Goal: Check status: Check status

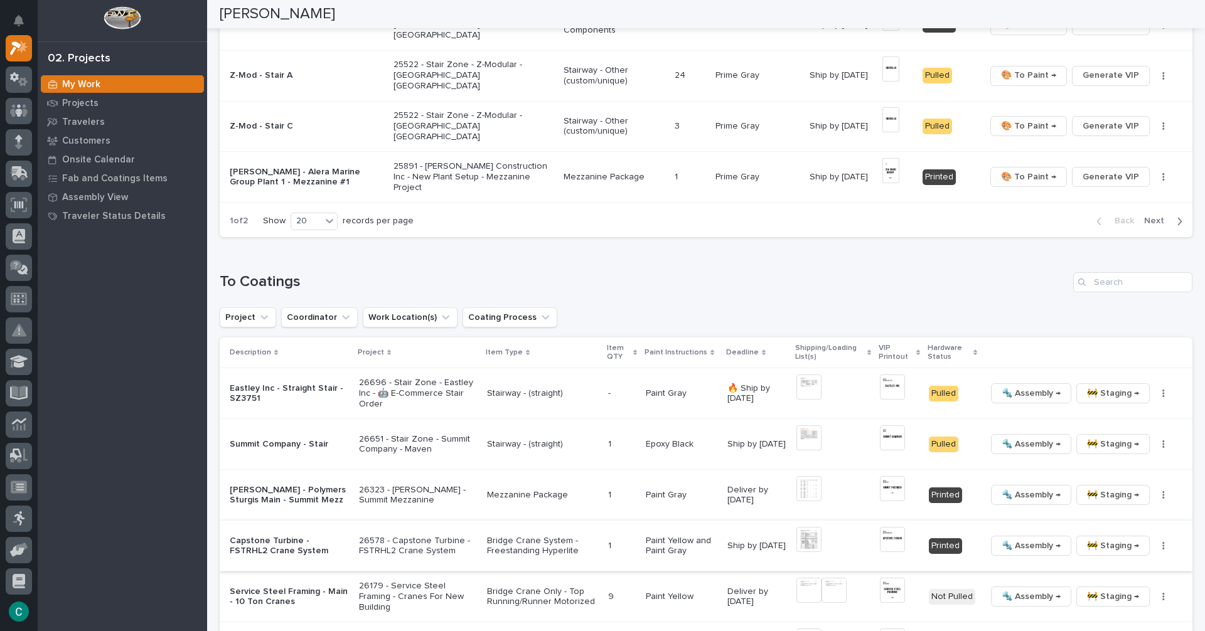
scroll to position [1092, 0]
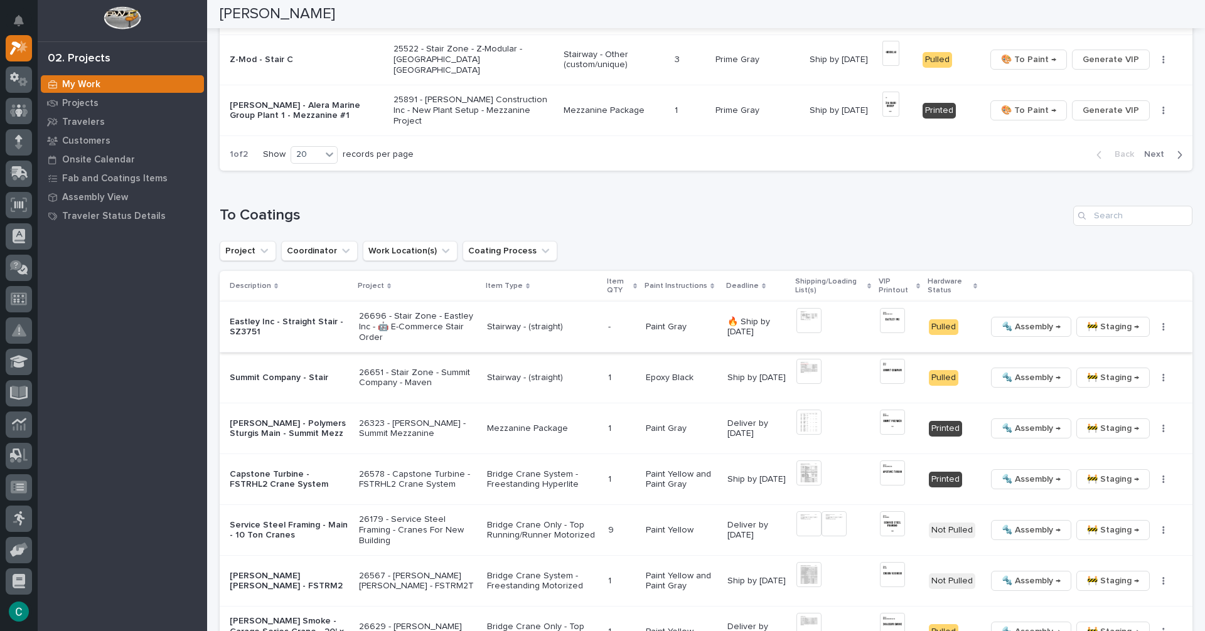
click at [1091, 328] on span "🚧 Staging →" at bounding box center [1113, 326] width 52 height 15
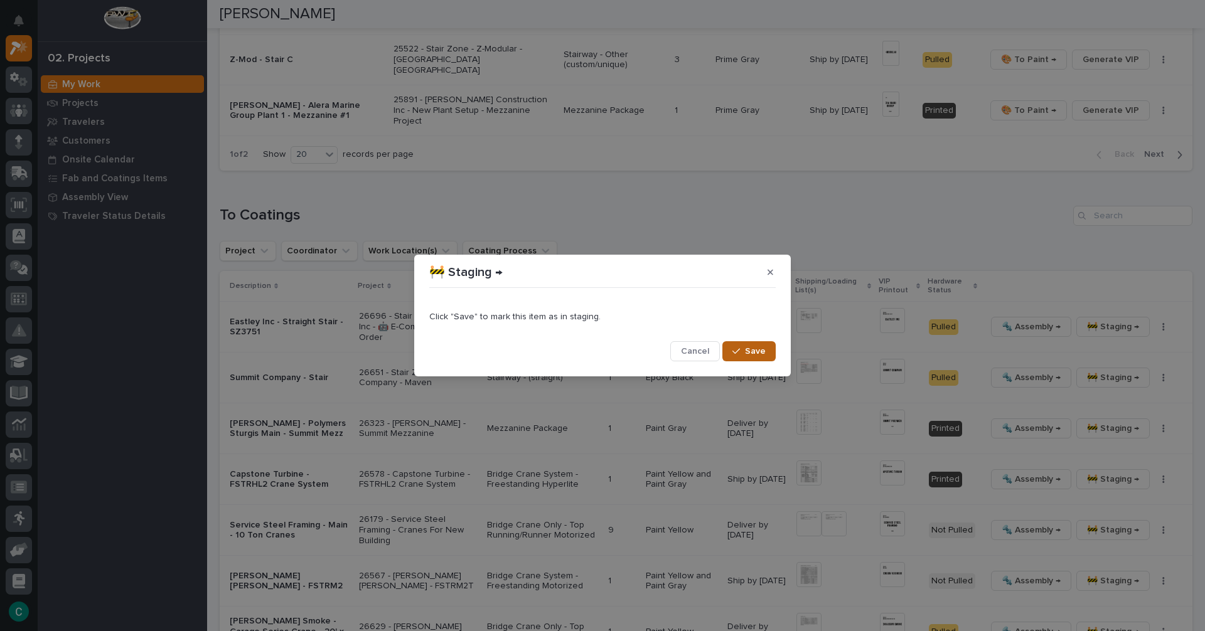
click at [767, 353] on button "Save" at bounding box center [748, 351] width 53 height 20
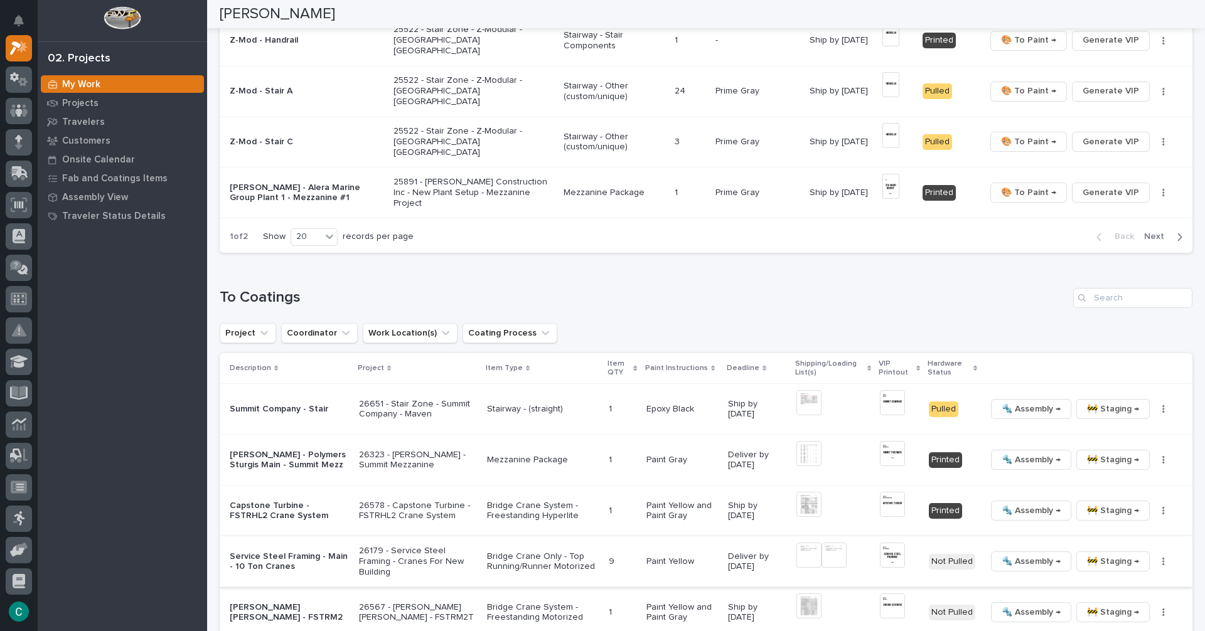
scroll to position [1004, 0]
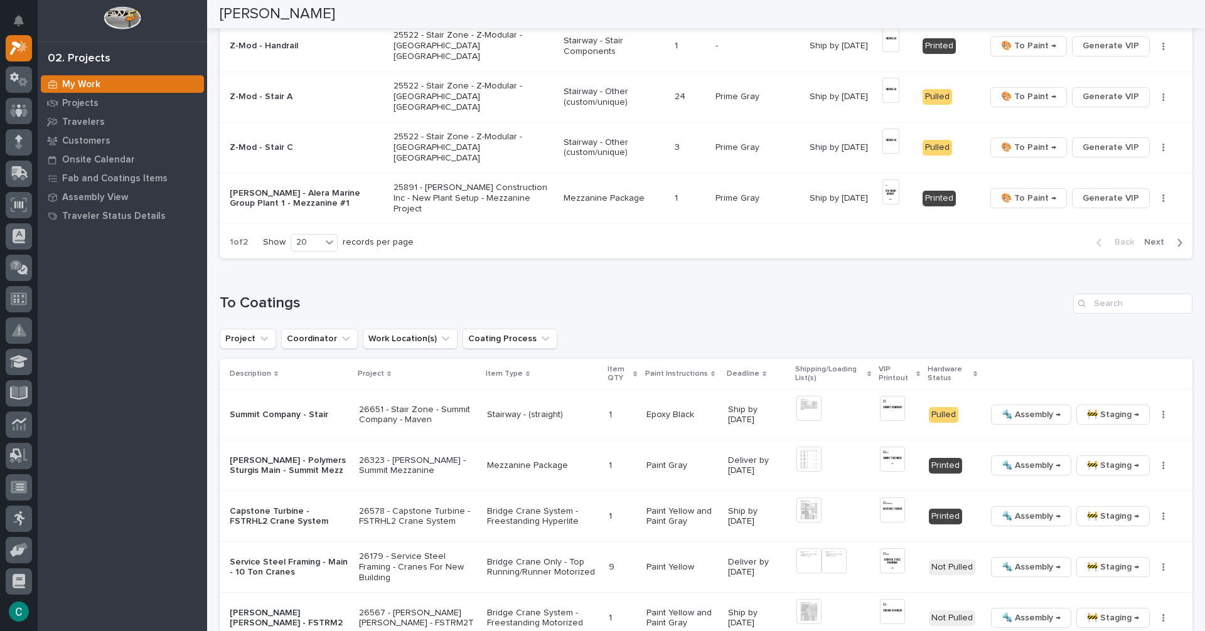
click at [1158, 246] on span "Next" at bounding box center [1158, 242] width 28 height 11
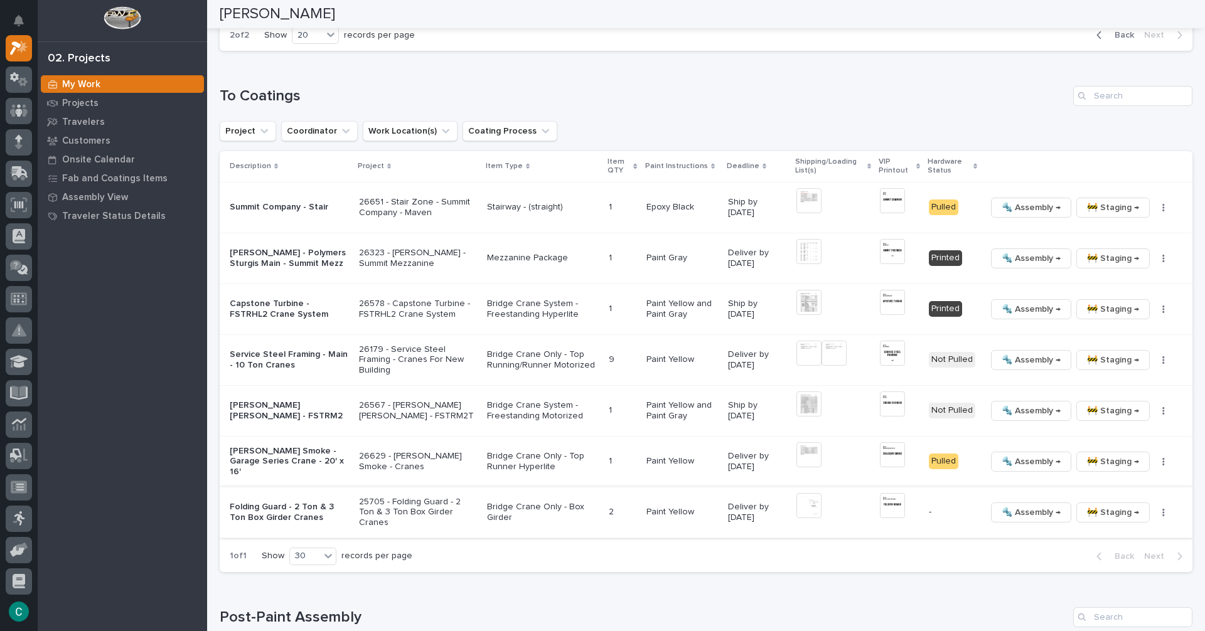
scroll to position [1166, 0]
click at [801, 297] on img at bounding box center [808, 300] width 25 height 25
click at [1101, 252] on span "🚧 Staging →" at bounding box center [1113, 256] width 52 height 15
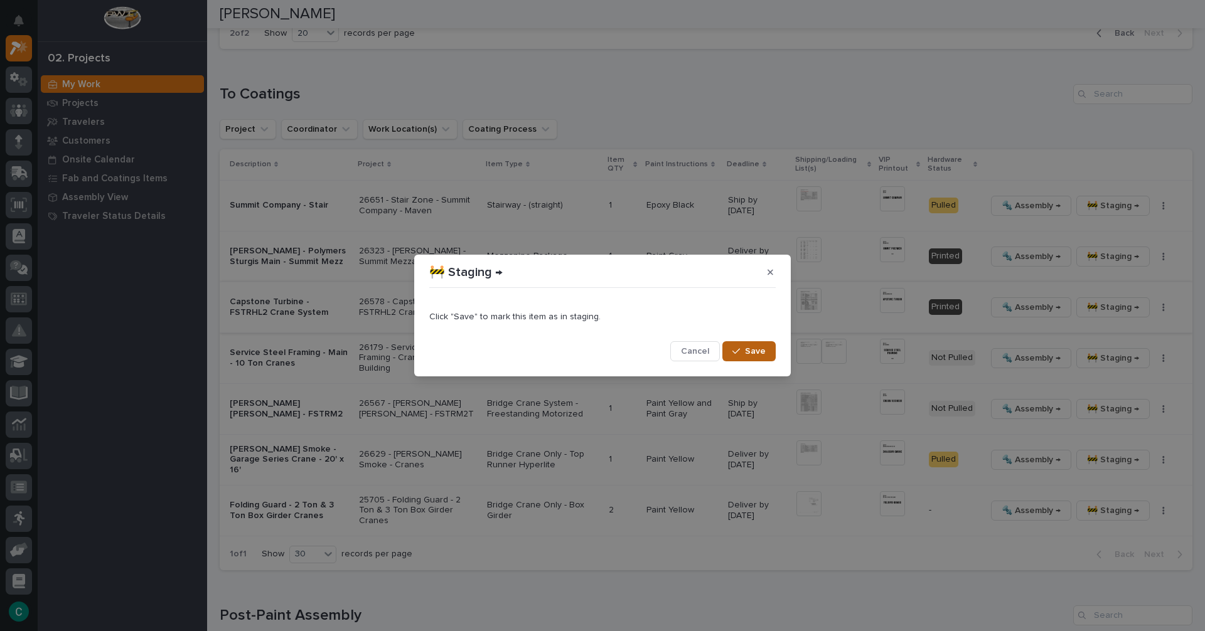
click at [740, 349] on icon "button" at bounding box center [736, 351] width 8 height 9
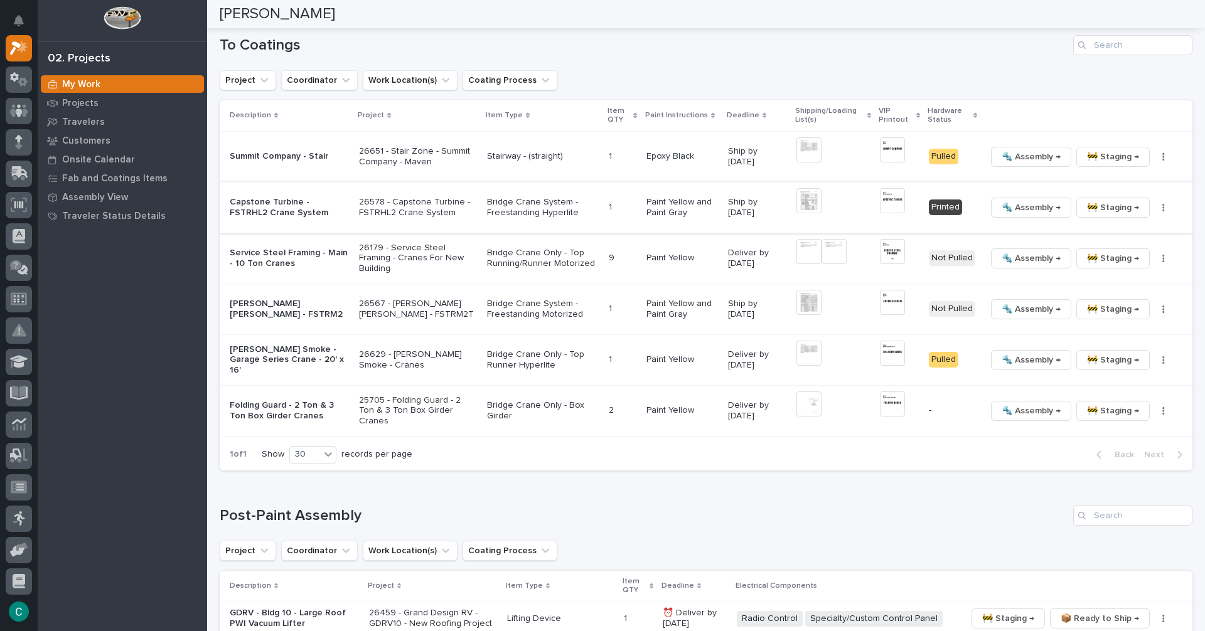
scroll to position [1229, 0]
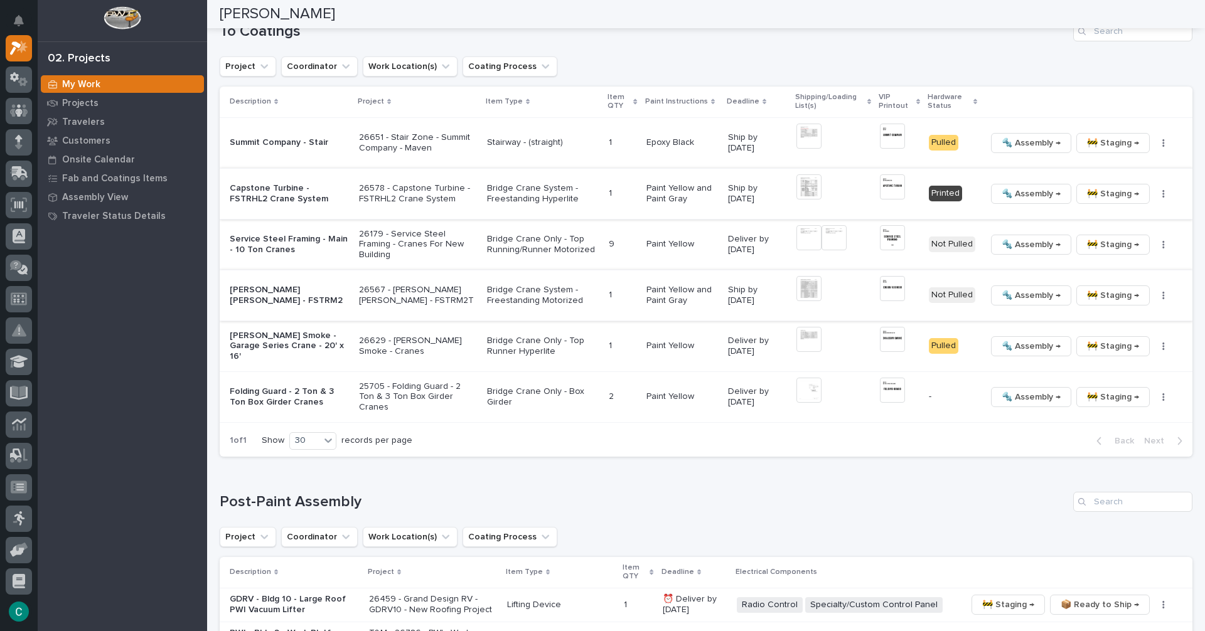
click at [1031, 289] on span "🔩 Assembly →" at bounding box center [1030, 295] width 59 height 15
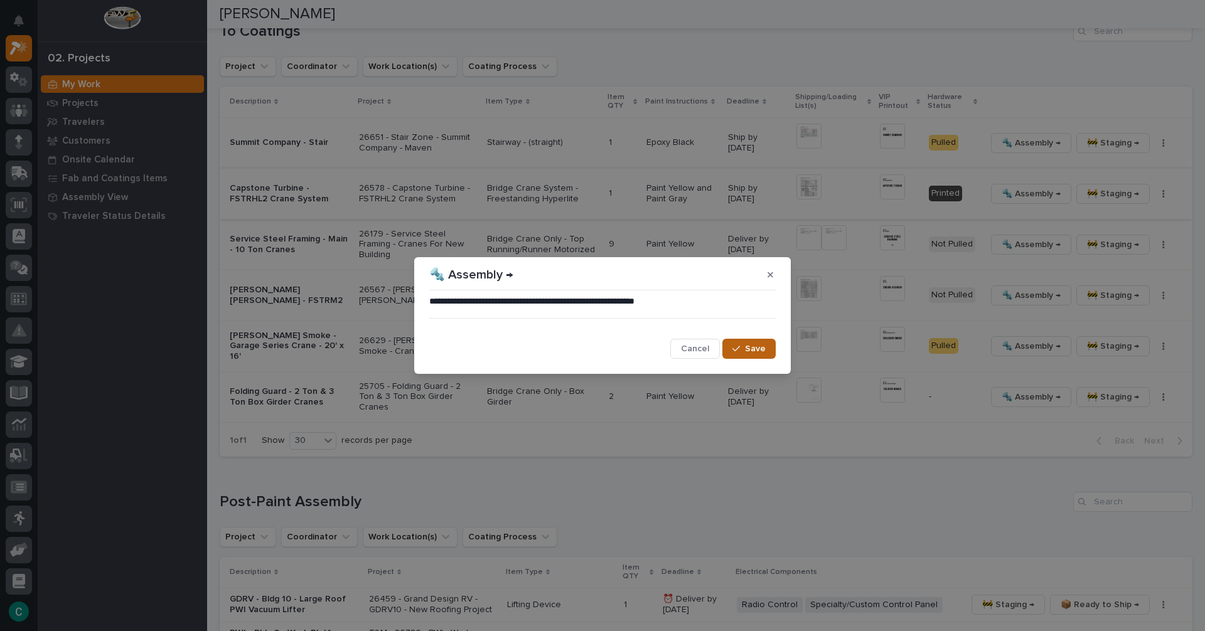
click at [761, 353] on span "Save" at bounding box center [755, 348] width 21 height 11
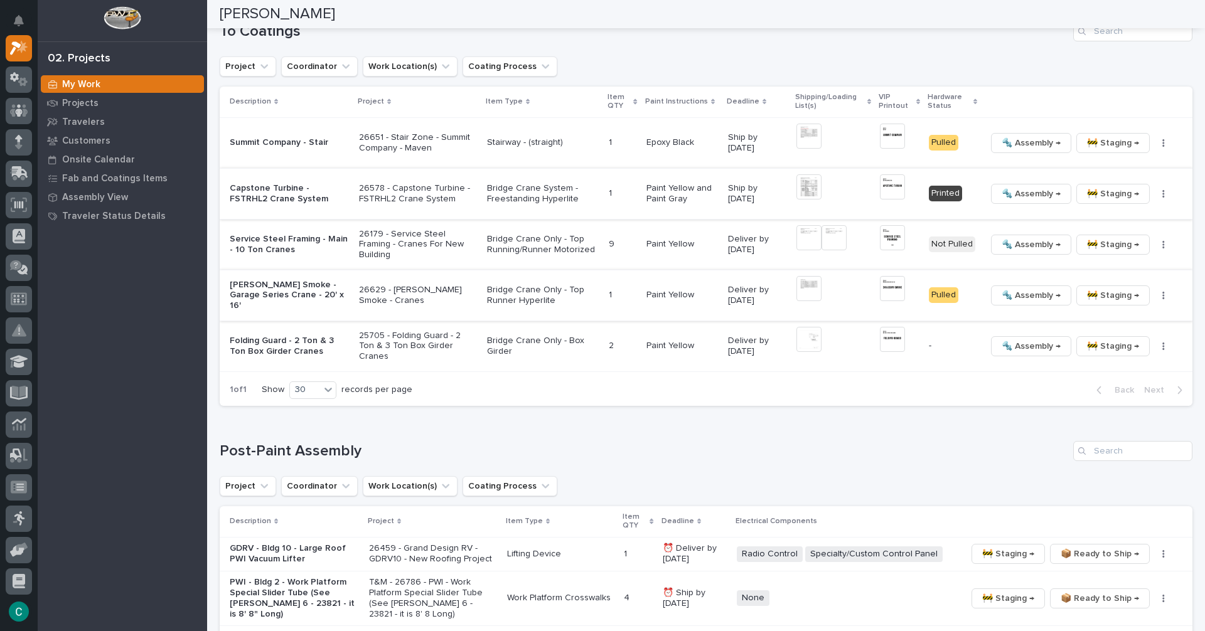
click at [806, 285] on img at bounding box center [808, 288] width 25 height 25
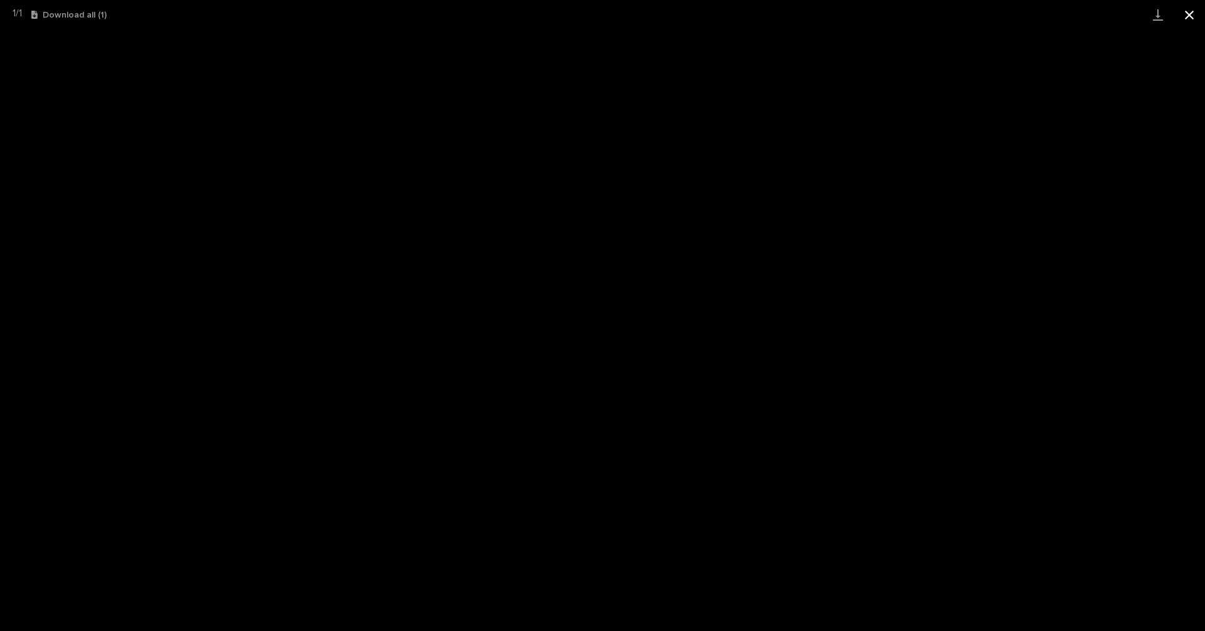
click at [1190, 15] on button "Close gallery" at bounding box center [1188, 14] width 31 height 29
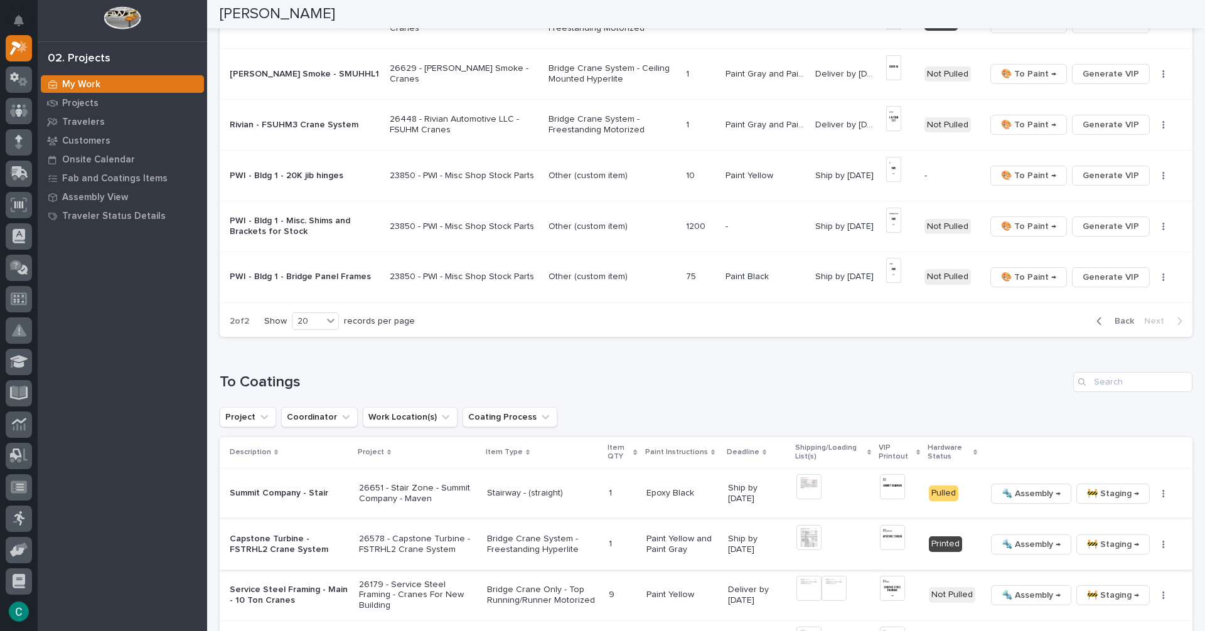
scroll to position [1129, 0]
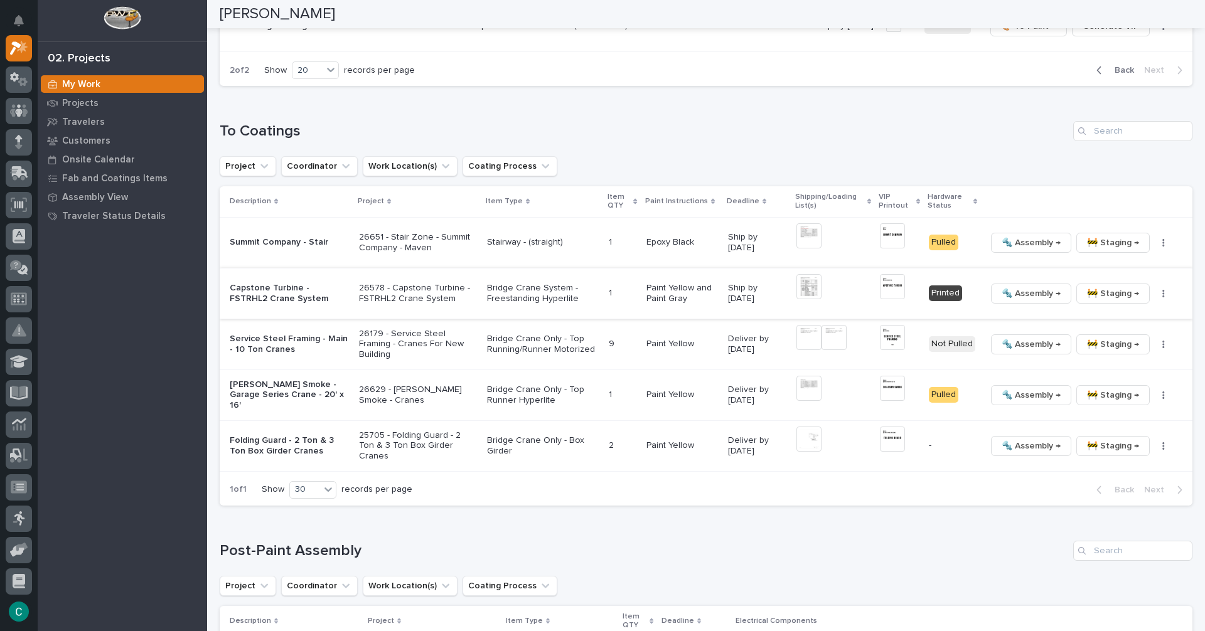
click at [880, 289] on img at bounding box center [892, 286] width 25 height 25
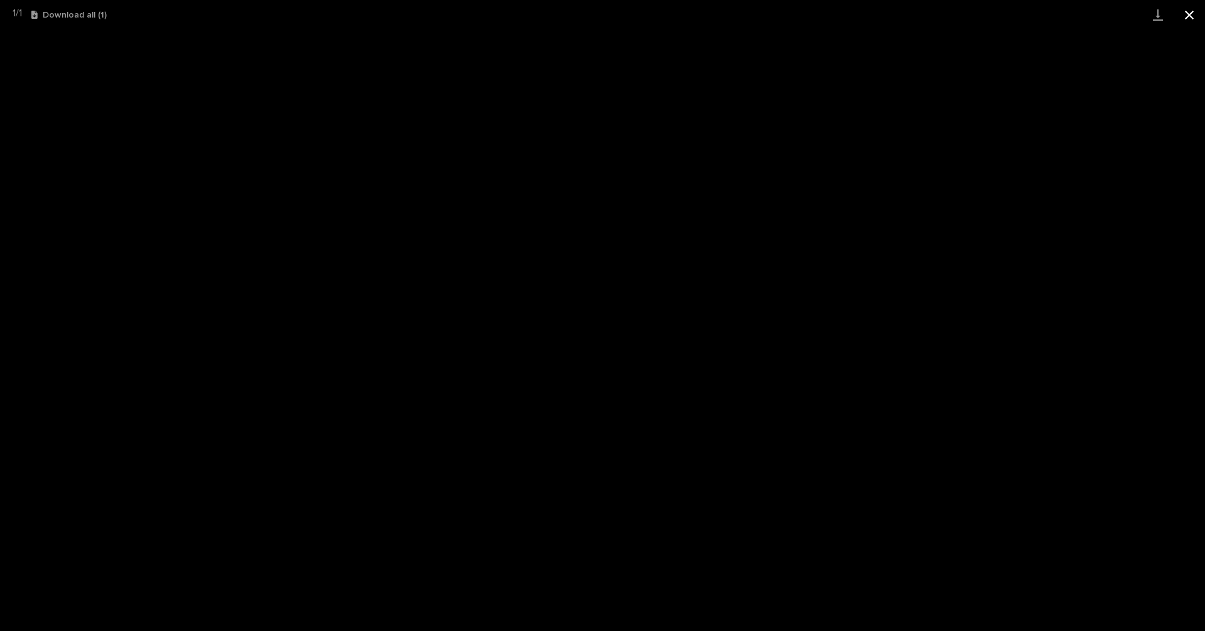
click at [1197, 16] on button "Close gallery" at bounding box center [1188, 14] width 31 height 29
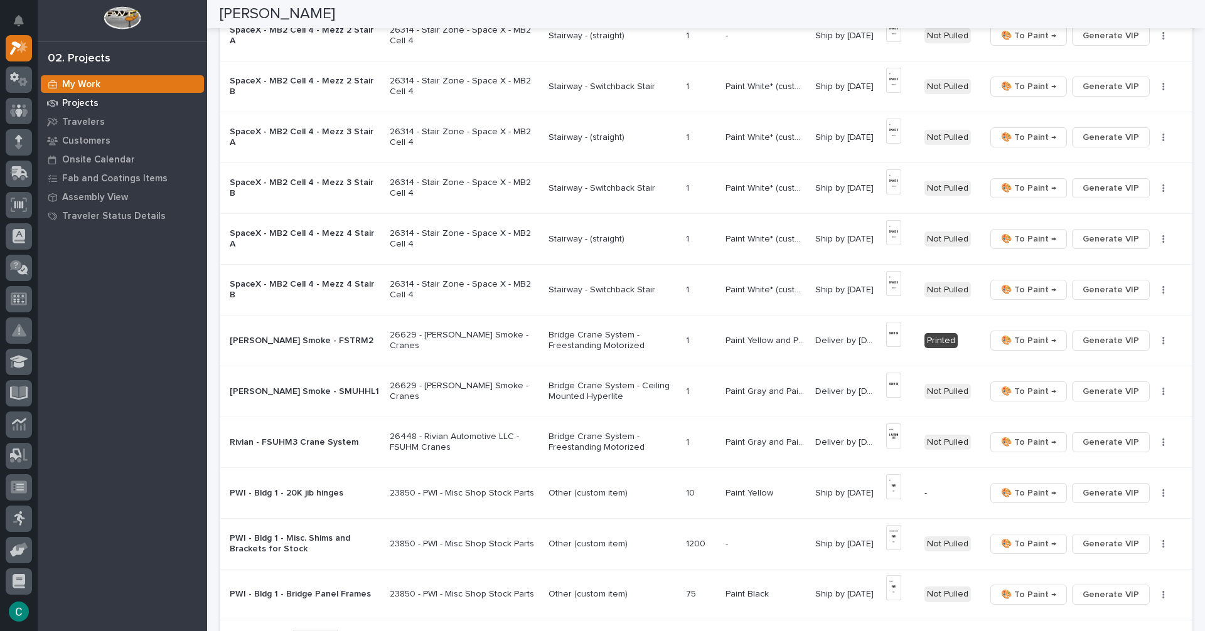
scroll to position [376, 0]
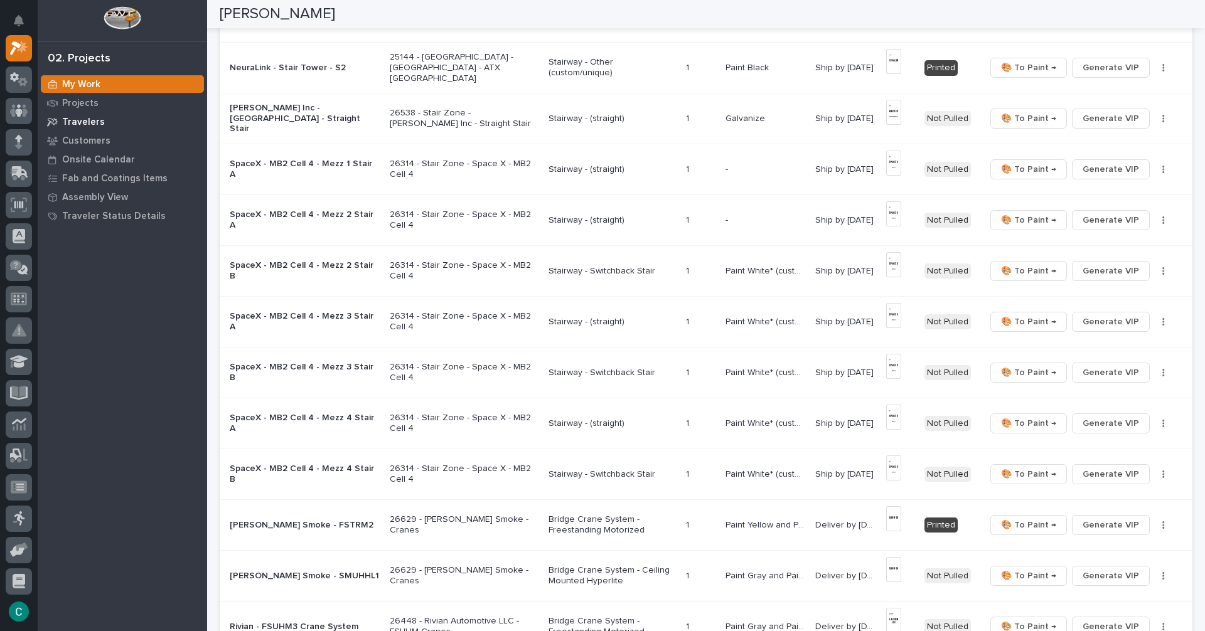
click at [97, 127] on p "Travelers" at bounding box center [83, 122] width 43 height 11
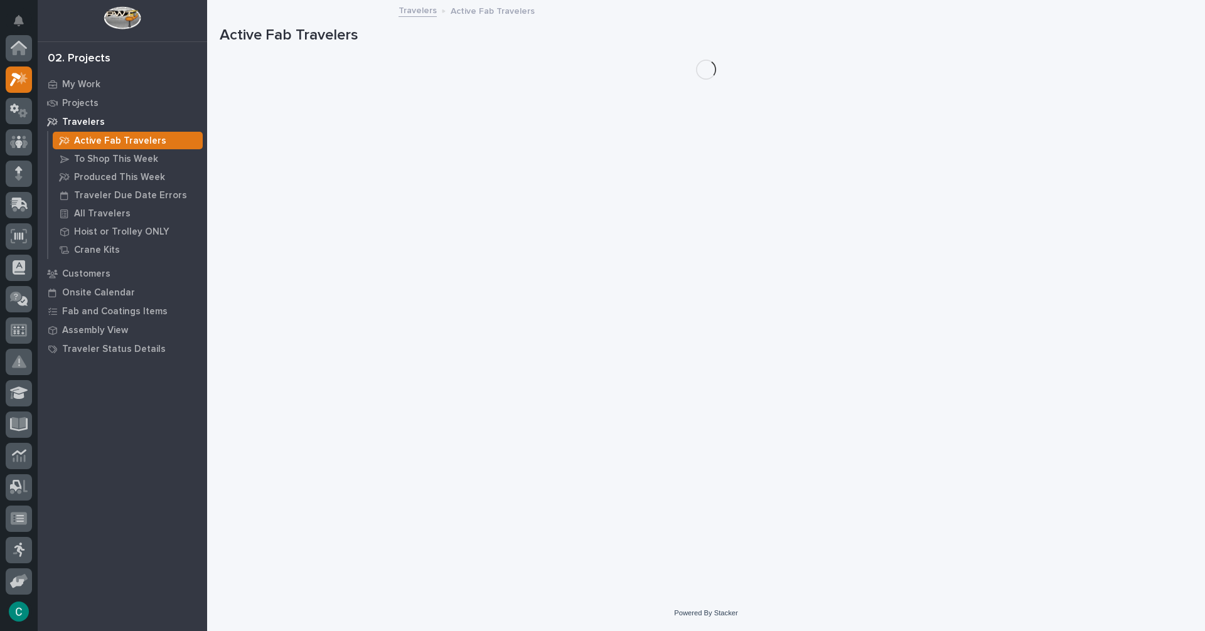
scroll to position [31, 0]
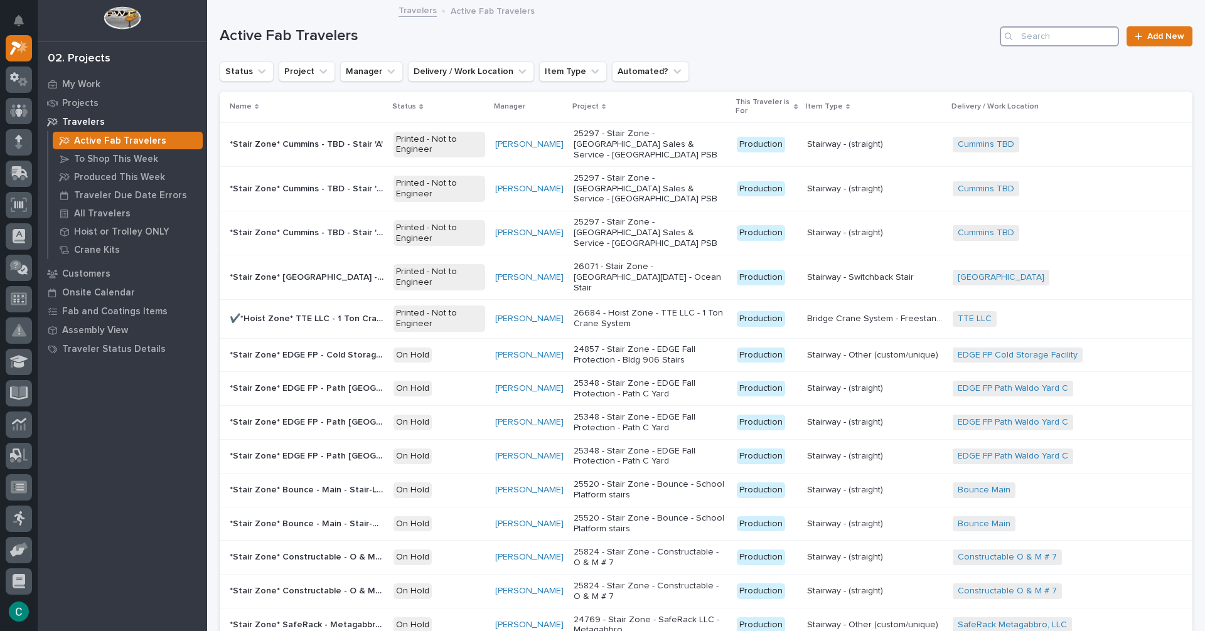
click at [1037, 42] on input "Search" at bounding box center [1059, 36] width 119 height 20
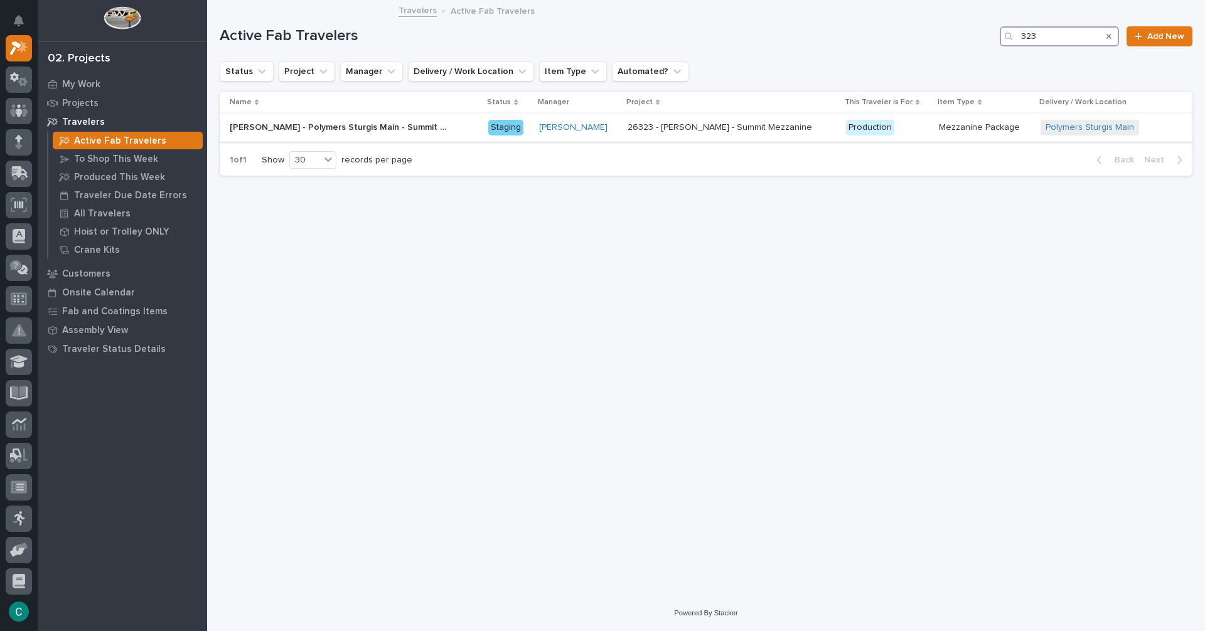
type input "323"
click at [347, 134] on div "[PERSON_NAME] - Polymers Sturgis Main - Summit Mezz [PERSON_NAME] - Polymers St…" at bounding box center [354, 127] width 248 height 21
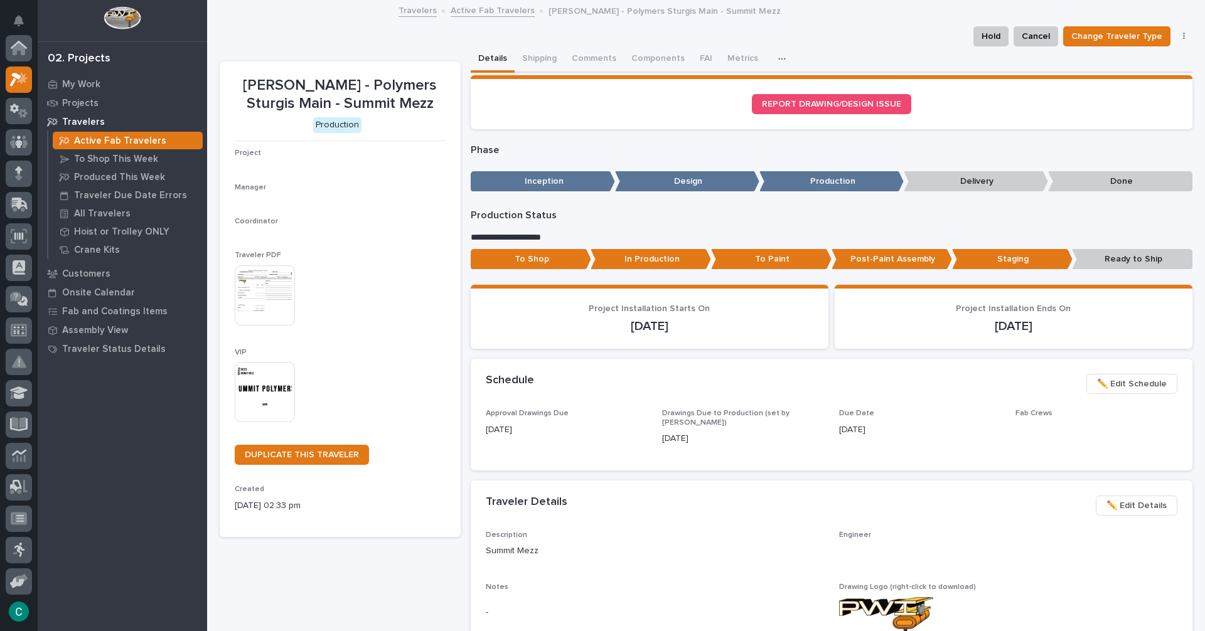
scroll to position [31, 0]
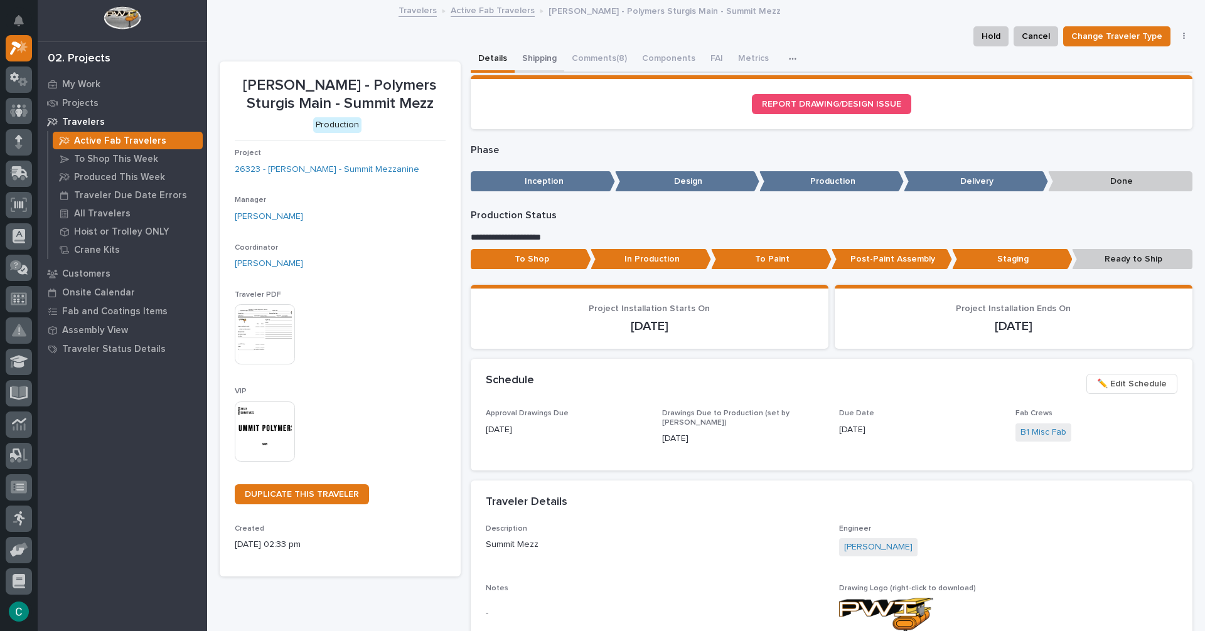
click at [552, 60] on button "Shipping" at bounding box center [540, 59] width 50 height 26
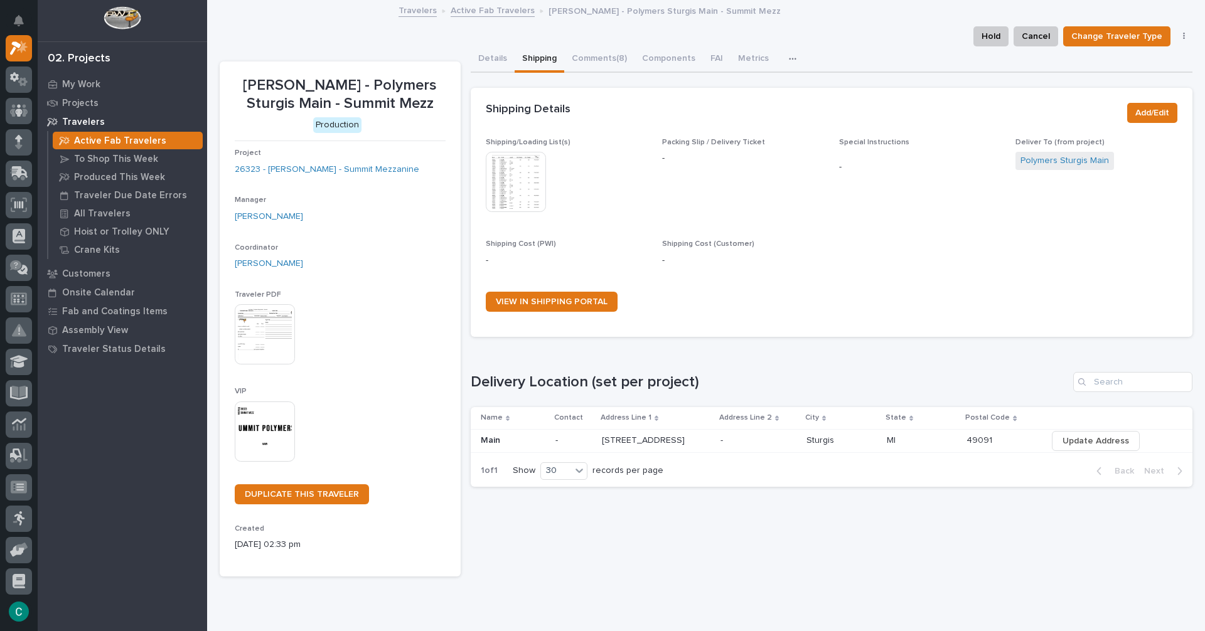
click at [511, 176] on img at bounding box center [516, 182] width 60 height 60
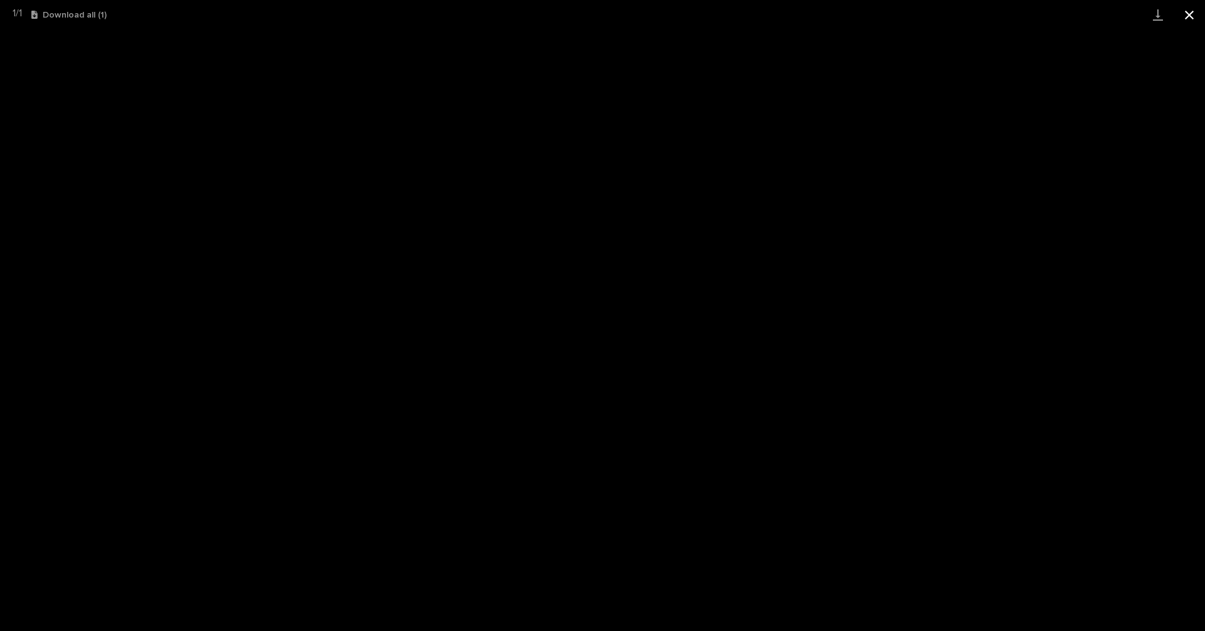
click at [1202, 14] on button "Close gallery" at bounding box center [1188, 14] width 31 height 29
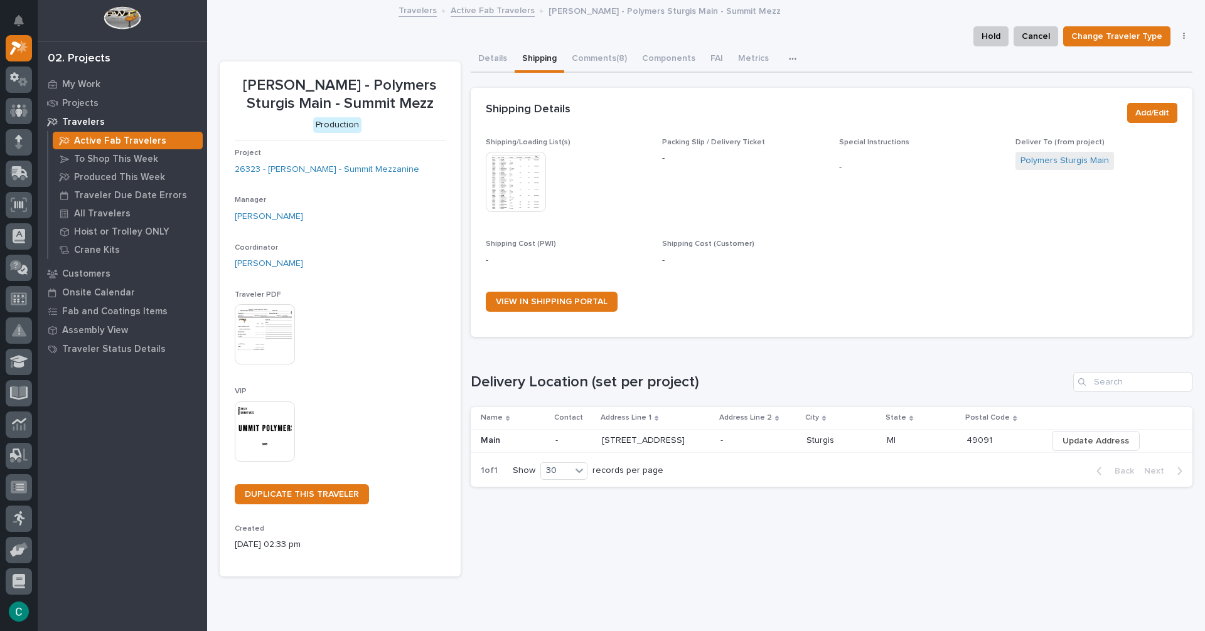
click at [259, 420] on img at bounding box center [265, 432] width 60 height 60
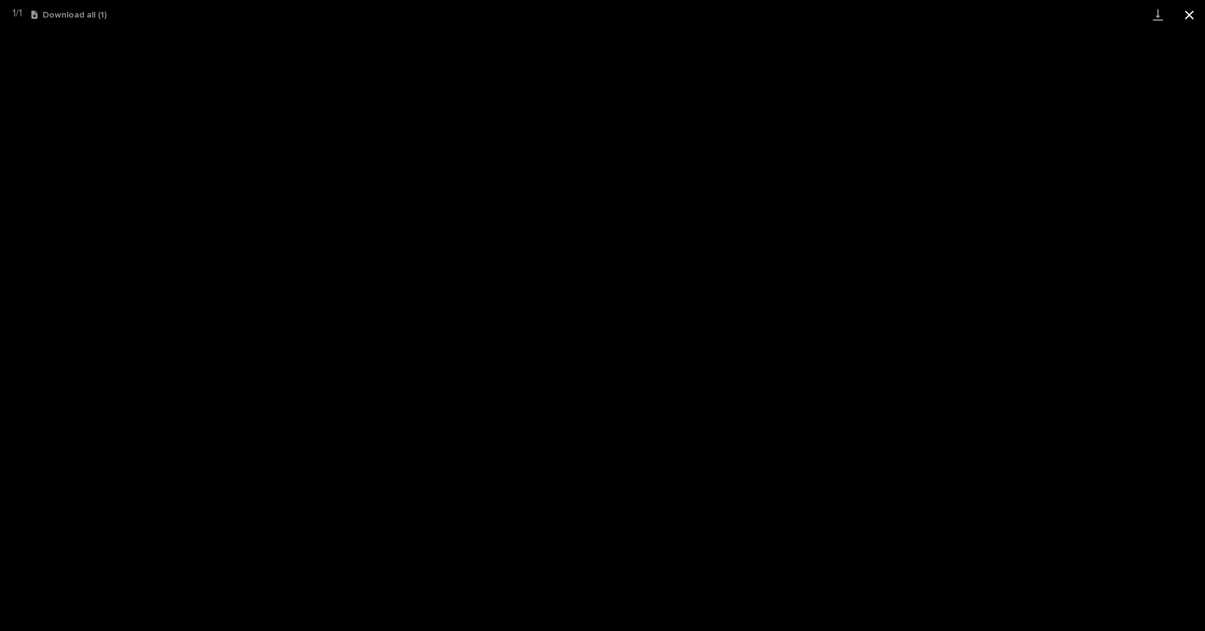
drag, startPoint x: 1192, startPoint y: 12, endPoint x: 1204, endPoint y: 5, distance: 14.3
click at [1192, 12] on button "Close gallery" at bounding box center [1188, 14] width 31 height 29
